Goal: Transaction & Acquisition: Book appointment/travel/reservation

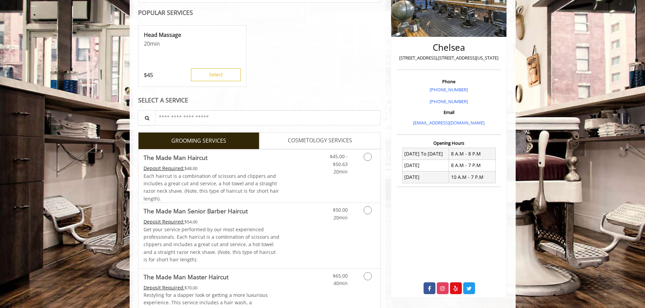
scroll to position [135, 0]
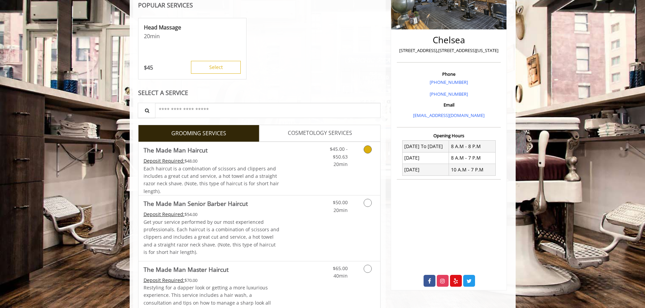
click at [365, 153] on icon "Grooming services" at bounding box center [368, 150] width 8 height 8
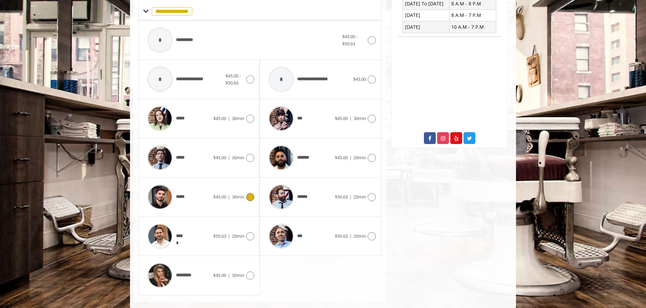
scroll to position [289, 0]
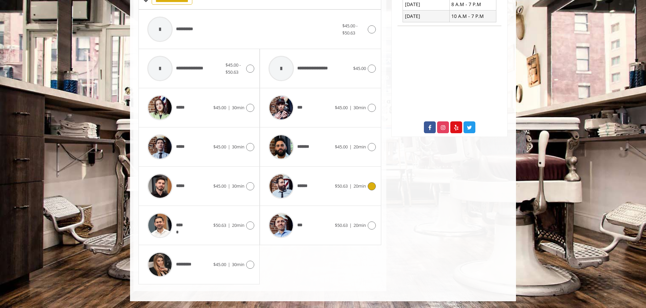
click at [367, 187] on div at bounding box center [371, 187] width 10 height 8
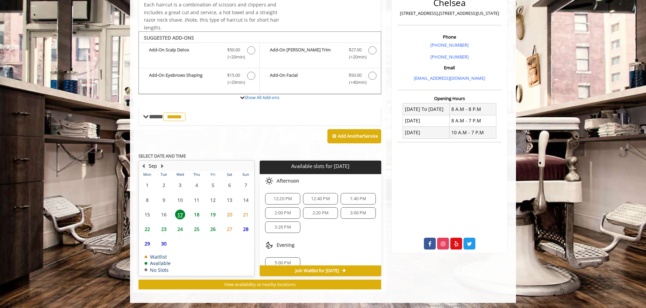
scroll to position [174, 0]
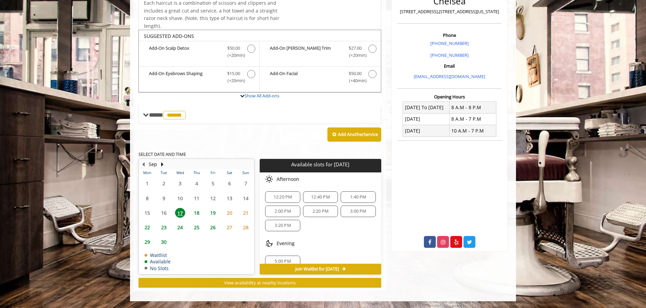
click at [166, 226] on span "23" at bounding box center [164, 228] width 10 height 10
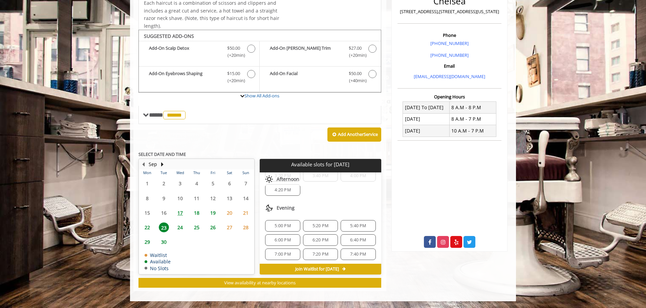
scroll to position [144, 0]
click at [329, 222] on span "5:20 PM" at bounding box center [320, 224] width 29 height 5
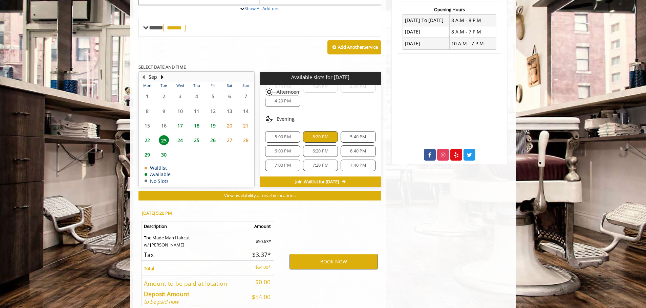
scroll to position [297, 0]
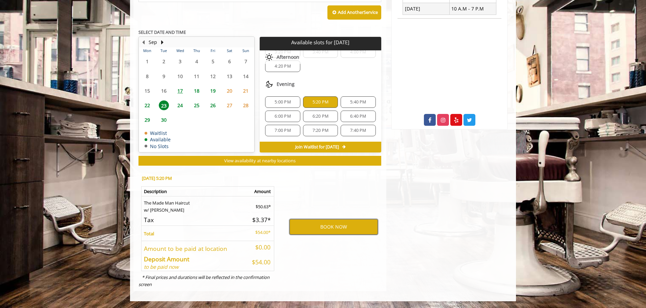
click at [341, 224] on button "BOOK NOW" at bounding box center [334, 227] width 88 height 16
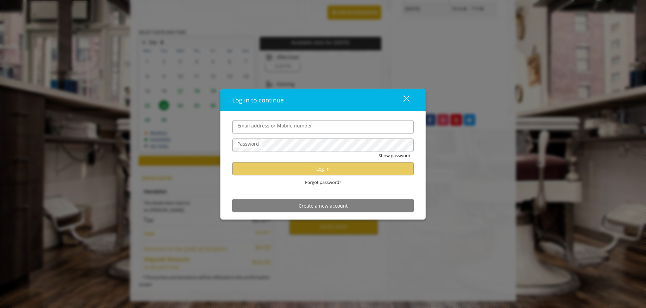
click at [287, 129] on input "Email address or Mobile number" at bounding box center [323, 127] width 182 height 14
click at [274, 124] on input "Email address or Mobile number" at bounding box center [323, 127] width 182 height 14
type input "*******"
click at [403, 99] on div "close" at bounding box center [403, 100] width 14 height 10
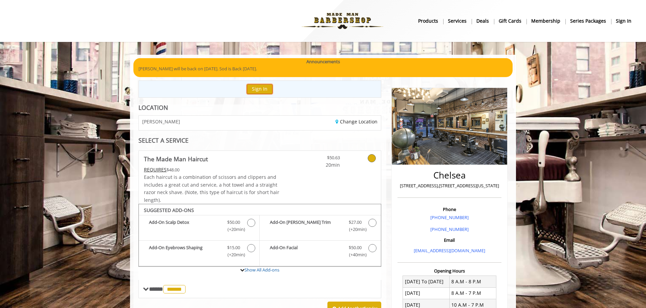
click at [258, 88] on button "Sign In" at bounding box center [260, 89] width 26 height 10
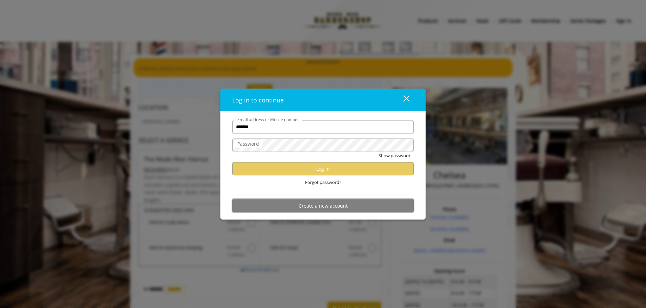
click at [343, 209] on button "Create a new account" at bounding box center [323, 205] width 182 height 13
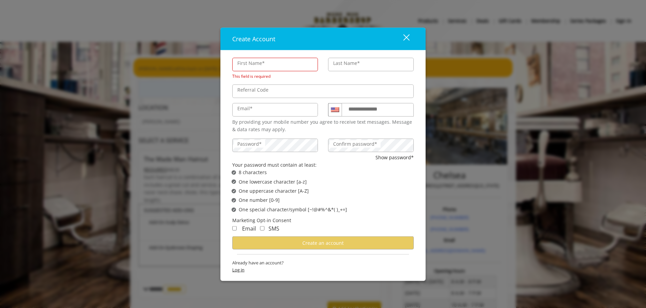
click at [241, 265] on div "Already have an account? Log in" at bounding box center [323, 269] width 182 height 18
click at [239, 272] on span "Log in" at bounding box center [323, 270] width 182 height 7
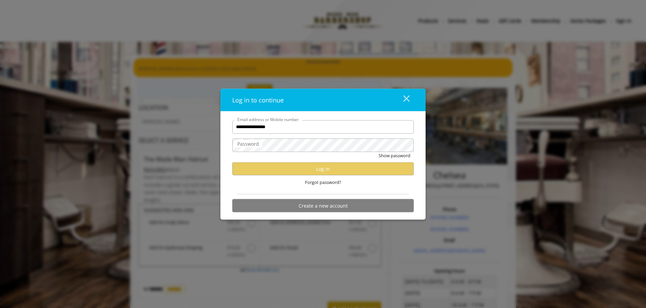
type input "**********"
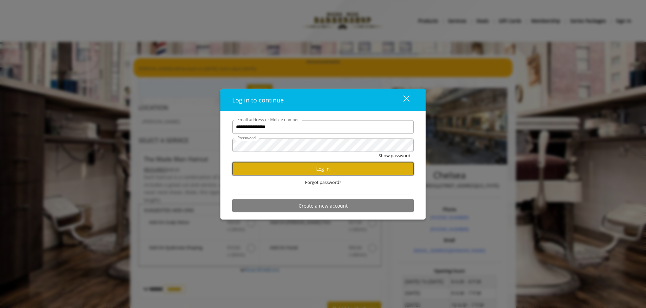
click at [298, 172] on button "Log in" at bounding box center [323, 169] width 182 height 13
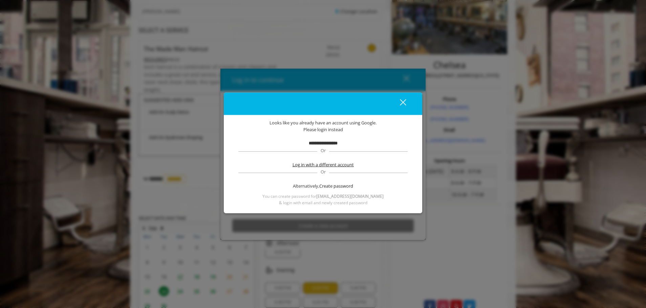
scroll to position [135, 0]
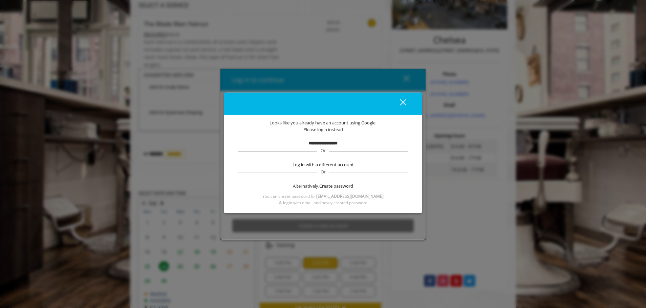
click at [405, 100] on div "close dialog" at bounding box center [403, 102] width 6 height 6
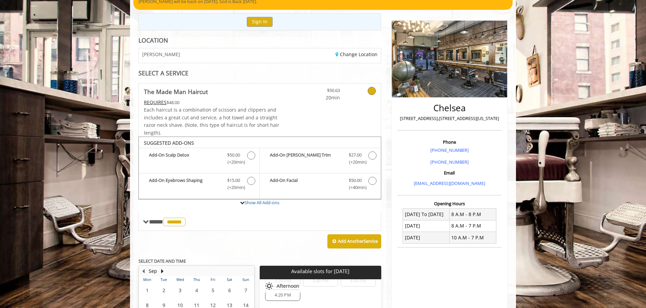
scroll to position [0, 0]
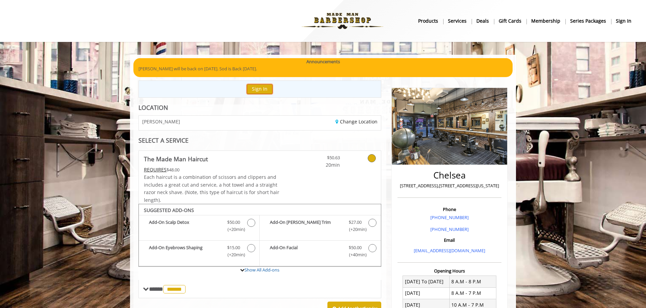
click at [267, 89] on button "Sign In" at bounding box center [260, 89] width 26 height 10
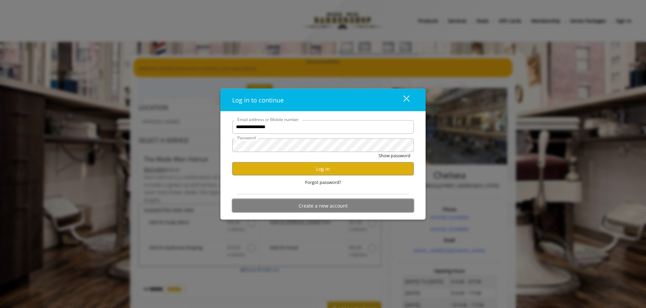
click at [309, 206] on button "Create a new account" at bounding box center [323, 205] width 182 height 13
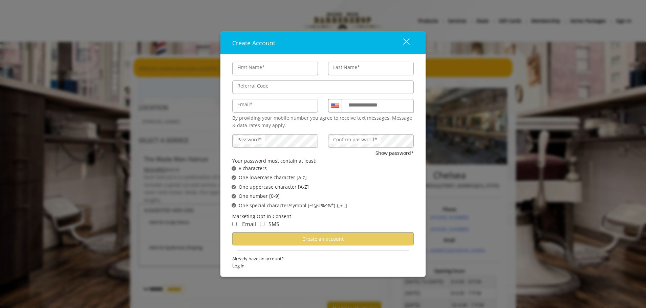
click at [410, 40] on button "close" at bounding box center [402, 43] width 23 height 14
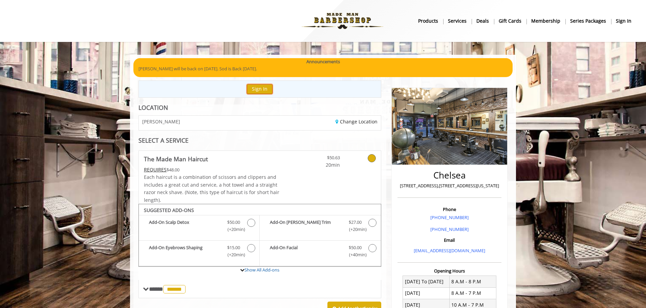
click at [269, 90] on button "Sign In" at bounding box center [260, 89] width 26 height 10
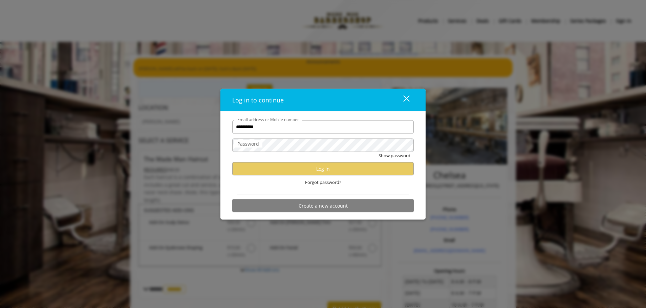
type input "**********"
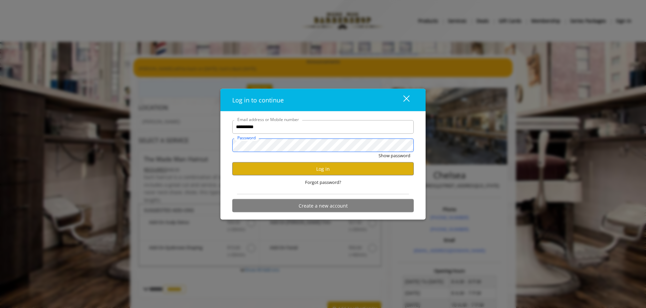
click at [379, 152] on button "Show password" at bounding box center [395, 155] width 32 height 7
click at [294, 172] on button "Log in" at bounding box center [323, 169] width 182 height 13
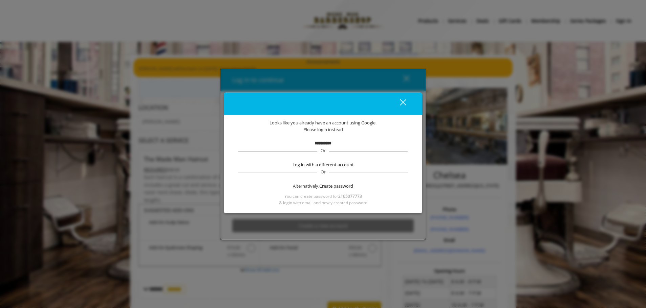
click at [336, 186] on span "Create password" at bounding box center [336, 186] width 34 height 7
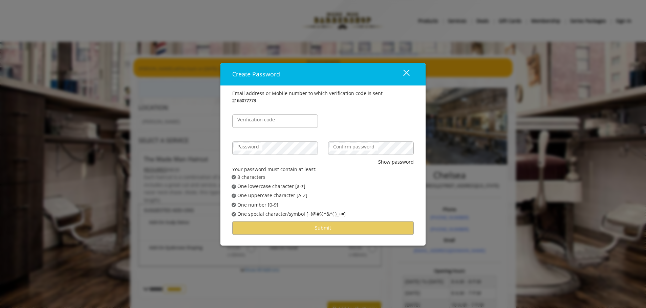
click at [268, 121] on label "Verification code" at bounding box center [256, 119] width 44 height 7
click at [268, 121] on input "Verification code" at bounding box center [275, 121] width 86 height 14
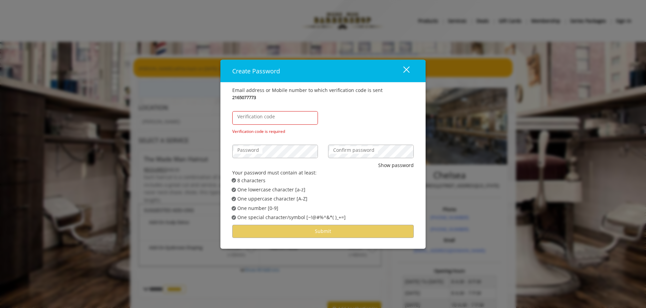
click at [251, 148] on label "Password" at bounding box center [248, 150] width 28 height 7
click at [262, 121] on input "Verification code" at bounding box center [275, 118] width 86 height 14
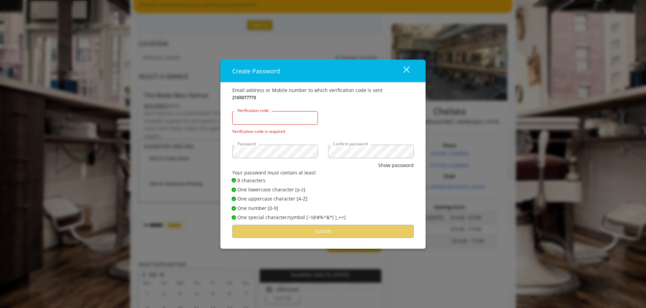
scroll to position [135, 0]
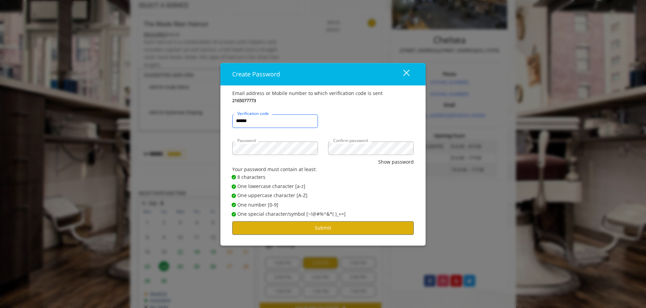
type input "******"
click at [308, 226] on button "Submit" at bounding box center [323, 228] width 182 height 13
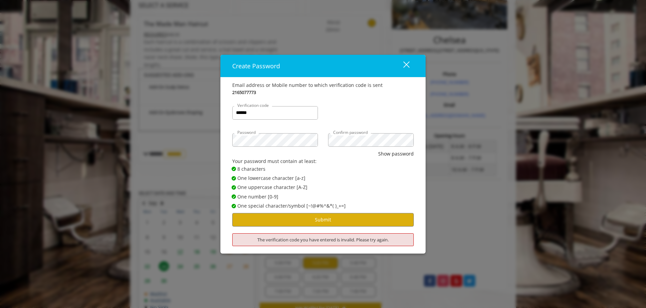
click at [406, 63] on div "close" at bounding box center [403, 66] width 14 height 10
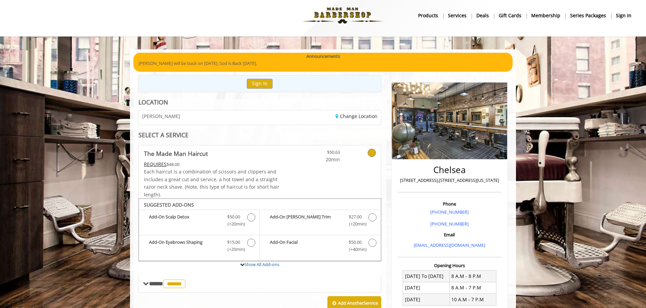
scroll to position [0, 0]
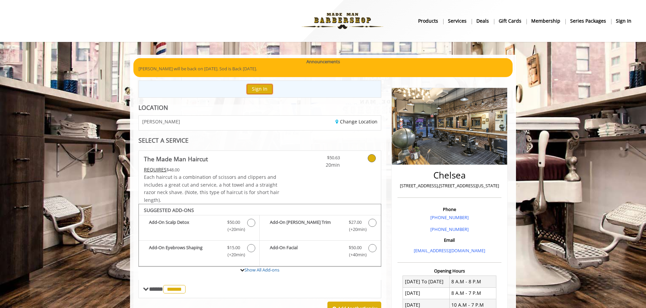
click at [257, 85] on button "Sign In" at bounding box center [260, 89] width 26 height 10
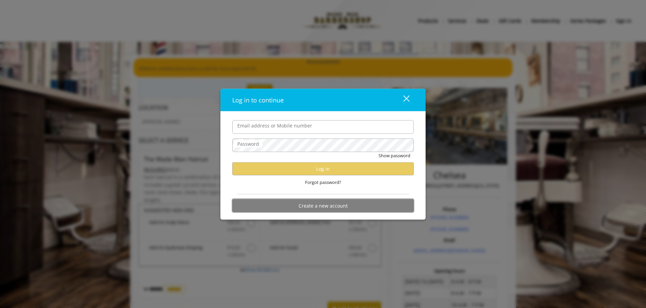
click at [340, 205] on button "Create a new account" at bounding box center [323, 205] width 182 height 13
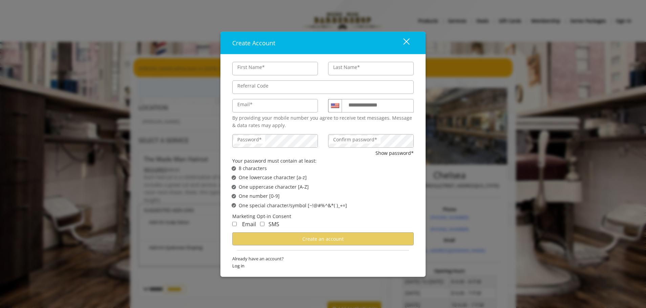
click at [274, 67] on input "First Name*" at bounding box center [275, 69] width 86 height 14
type input "******"
type input "****"
type input "**********"
click at [257, 109] on input "Email*" at bounding box center [275, 106] width 86 height 14
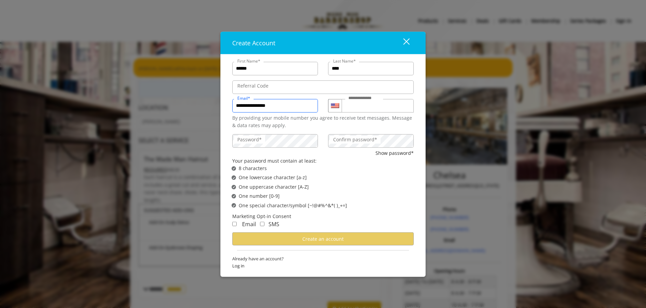
type input "**********"
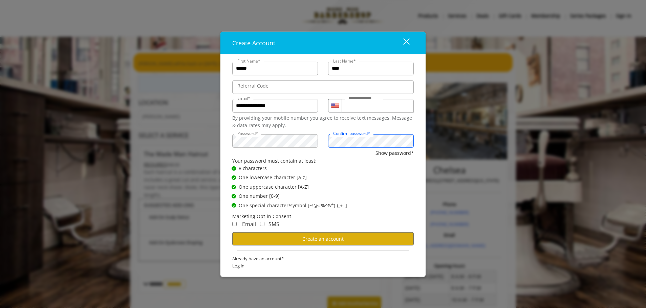
scroll to position [102, 0]
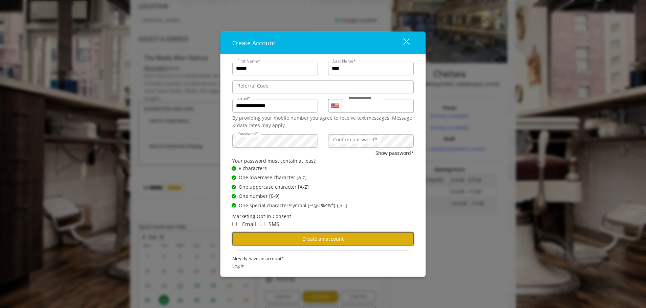
click at [290, 240] on button "Create an account" at bounding box center [323, 239] width 182 height 13
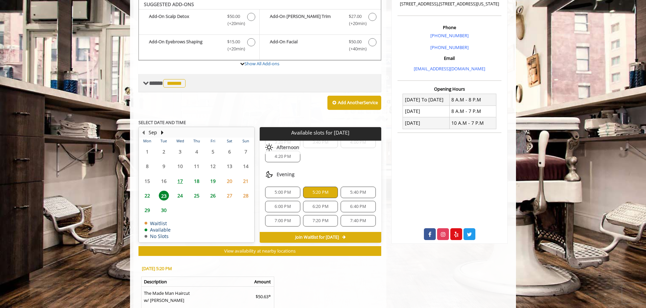
scroll to position [273, 0]
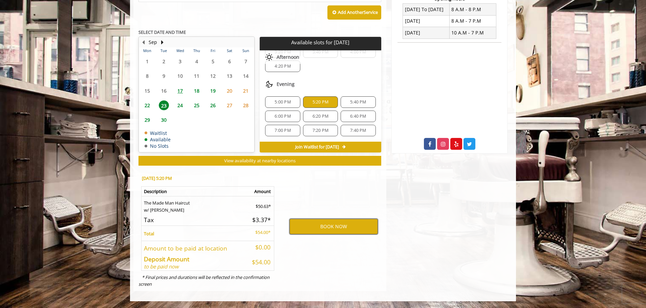
click at [329, 231] on button "BOOK NOW" at bounding box center [334, 227] width 88 height 16
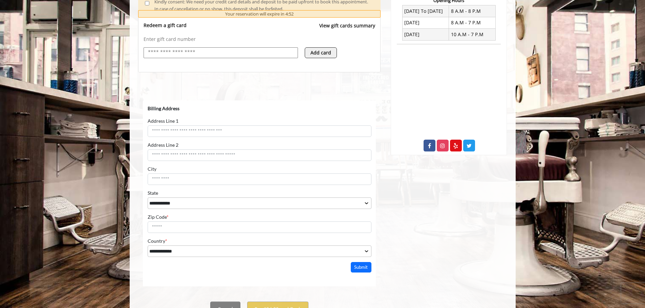
scroll to position [303, 0]
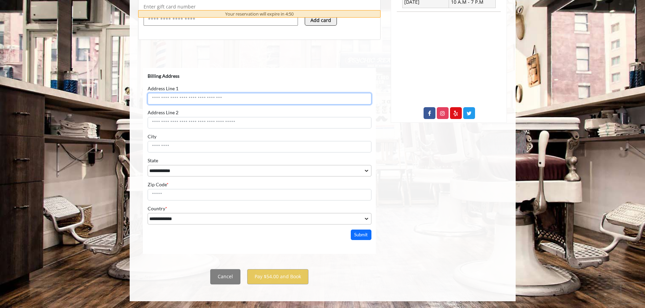
click at [218, 99] on input "Address Line 1" at bounding box center [259, 99] width 224 height 12
type input "**********"
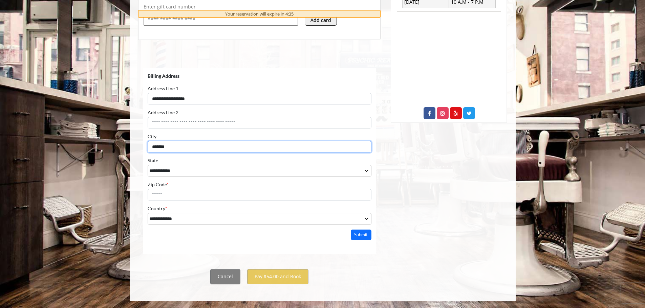
type input "*******"
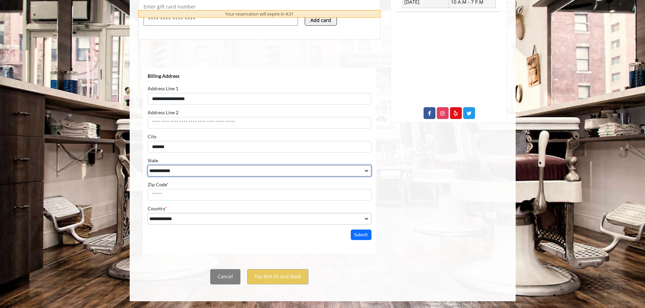
select select "**"
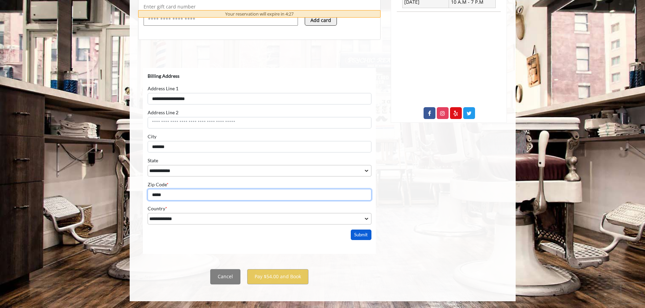
type input "*****"
click at [368, 233] on button "Submit" at bounding box center [360, 235] width 21 height 10
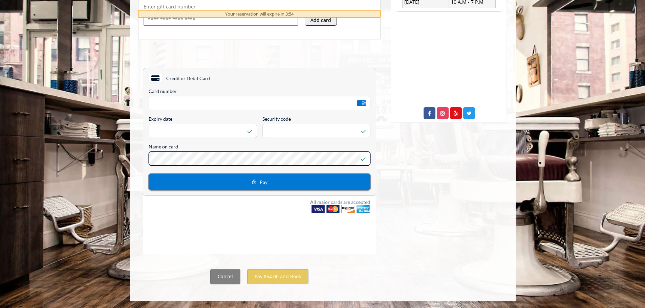
click at [237, 179] on button "Pay" at bounding box center [259, 182] width 222 height 16
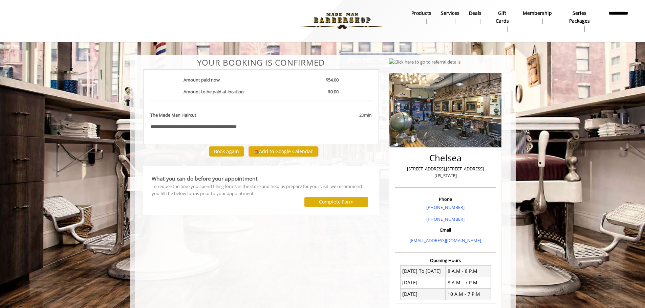
click at [287, 152] on button "Add to Google Calendar" at bounding box center [283, 152] width 69 height 10
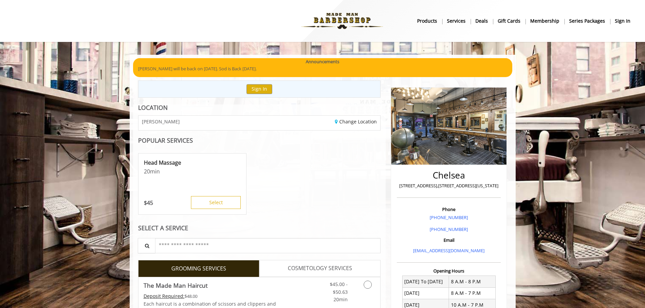
click at [623, 21] on b "sign in" at bounding box center [623, 20] width 16 height 7
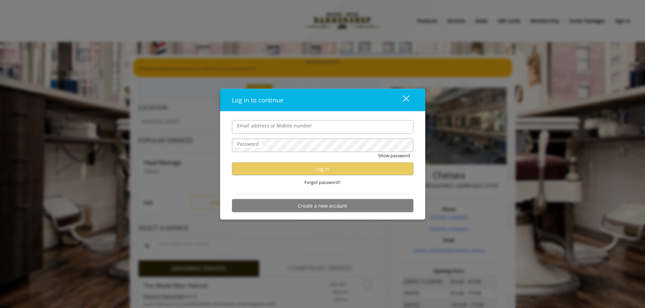
click at [408, 95] on div "close" at bounding box center [402, 100] width 14 height 10
